Goal: Task Accomplishment & Management: Manage account settings

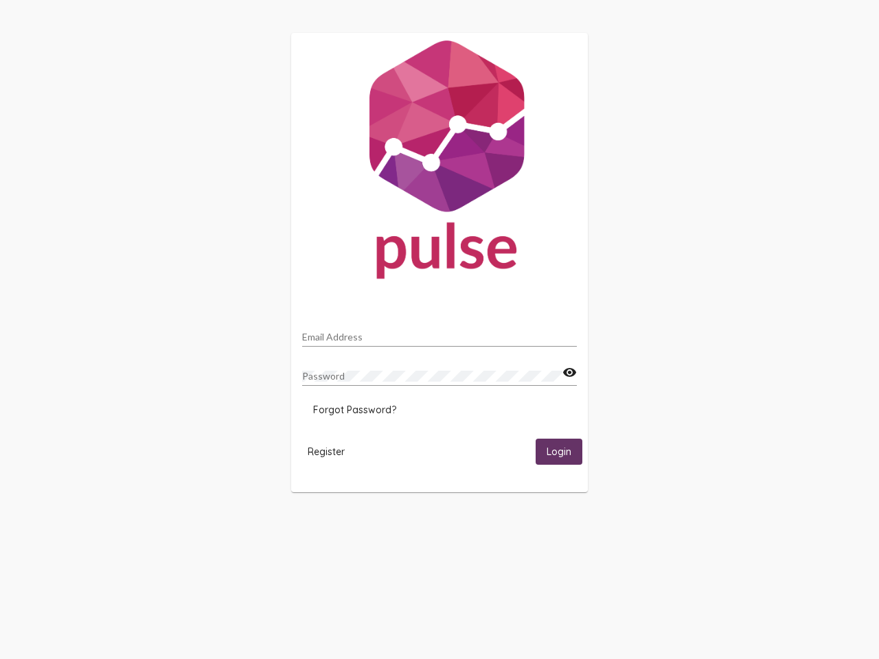
click at [440, 333] on input "Email Address" at bounding box center [439, 337] width 275 height 11
click at [569, 373] on mat-icon "visibility" at bounding box center [570, 373] width 14 height 16
click at [354, 410] on span "Forgot Password?" at bounding box center [354, 410] width 83 height 12
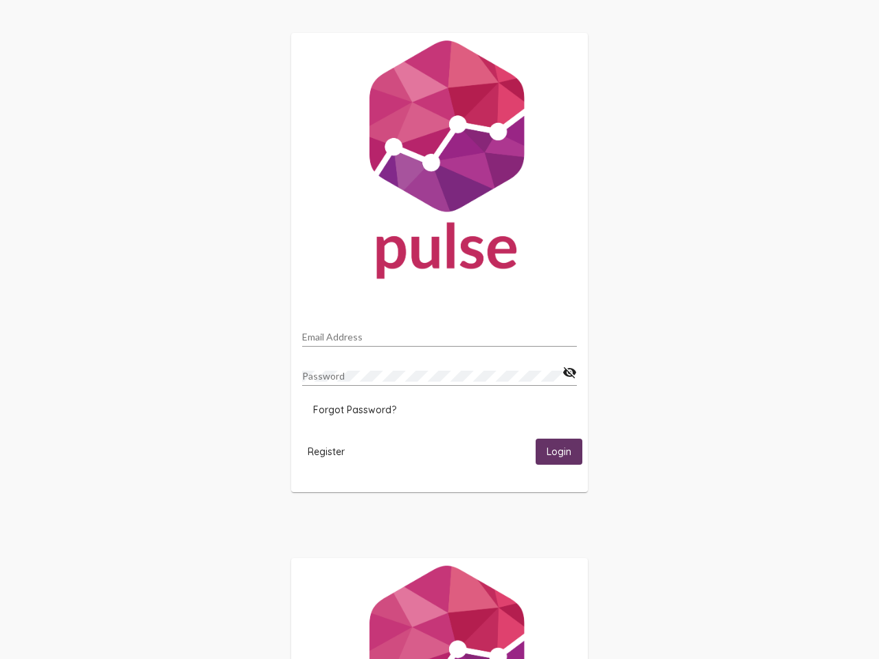
click at [326, 451] on span "Register" at bounding box center [326, 452] width 37 height 12
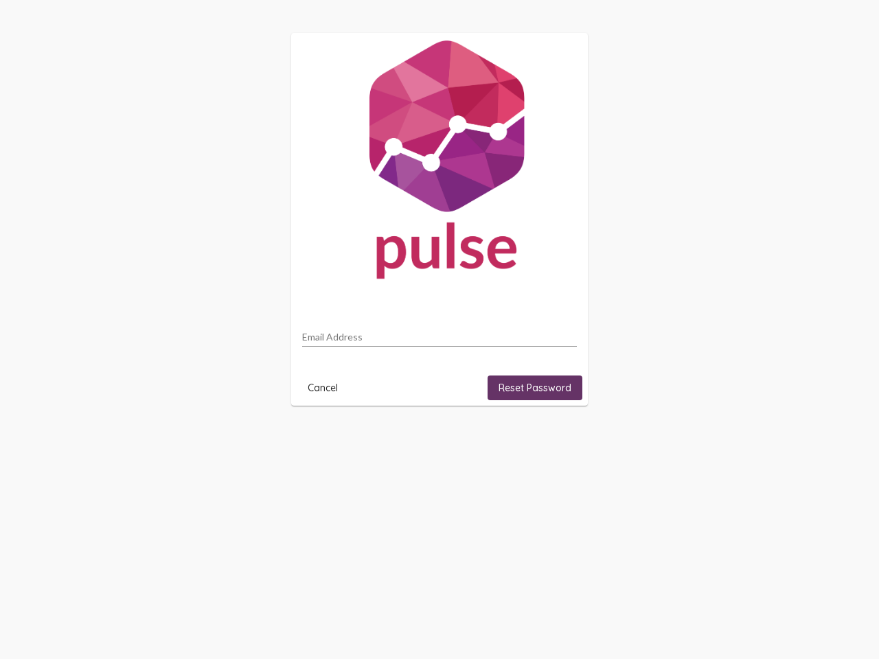
click at [559, 439] on html "Email Address Cancel Reset Password" at bounding box center [439, 219] width 879 height 439
